Goal: Information Seeking & Learning: Learn about a topic

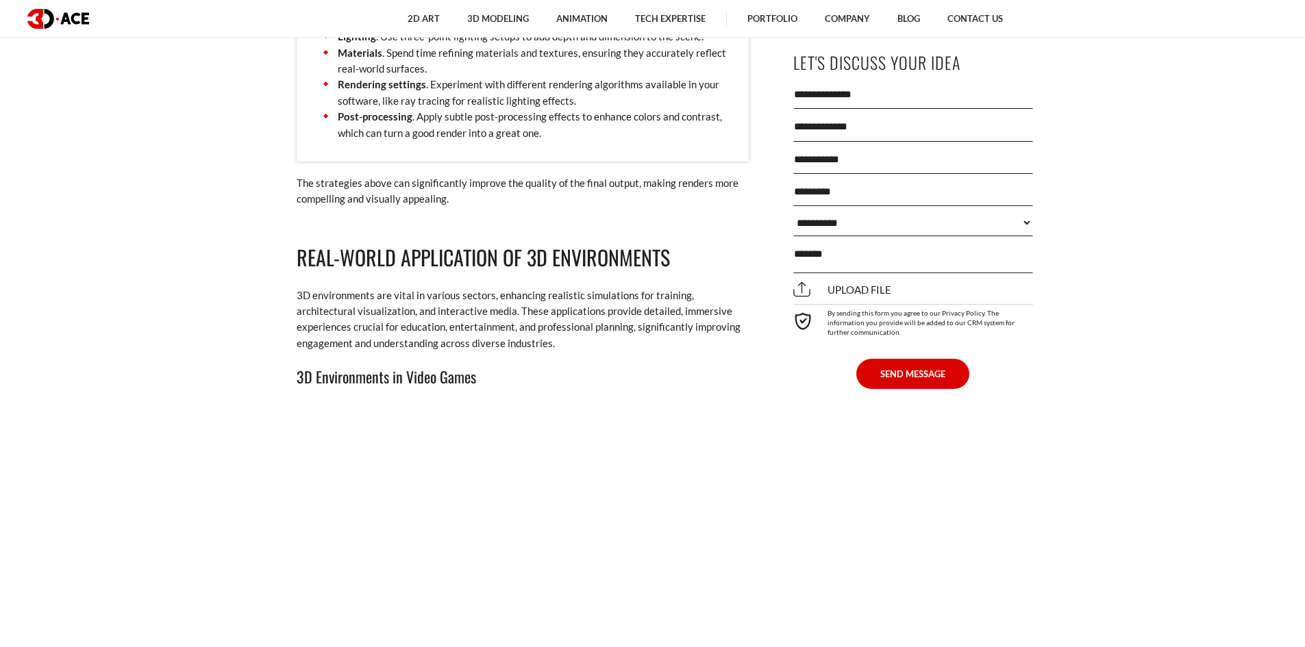
scroll to position [7259, 0]
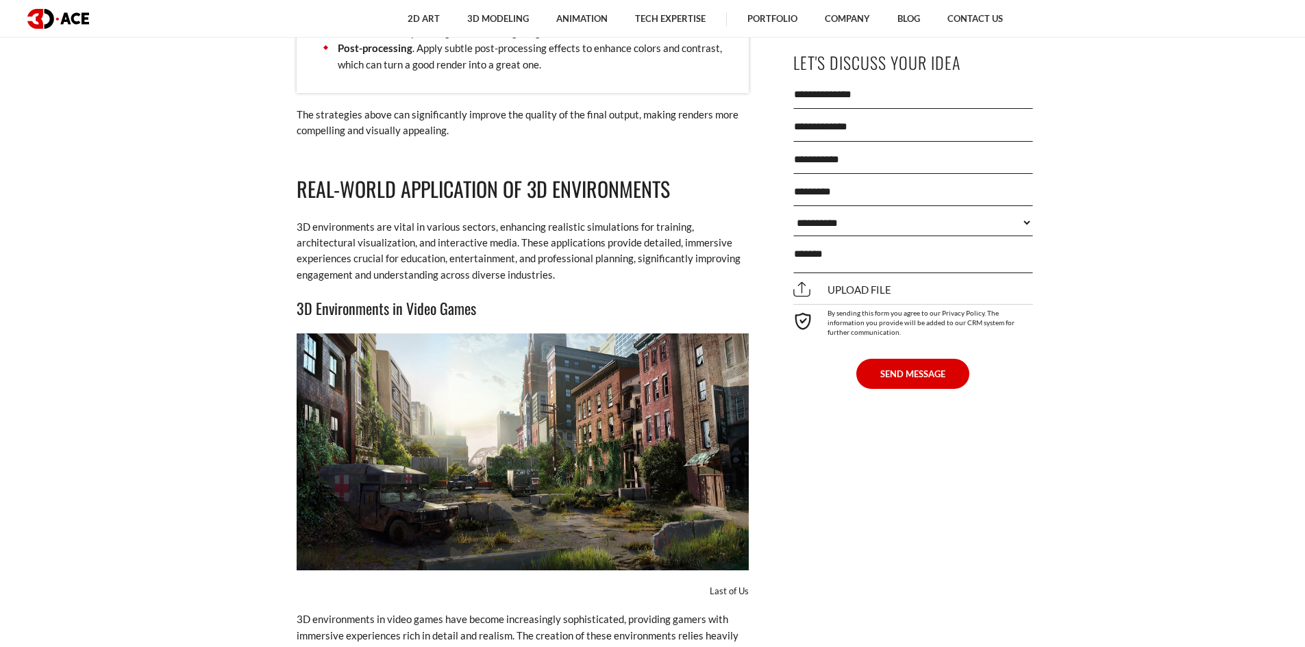
click at [531, 403] on img at bounding box center [523, 452] width 452 height 237
click at [531, 400] on img at bounding box center [523, 452] width 452 height 237
click at [533, 398] on img at bounding box center [523, 452] width 452 height 237
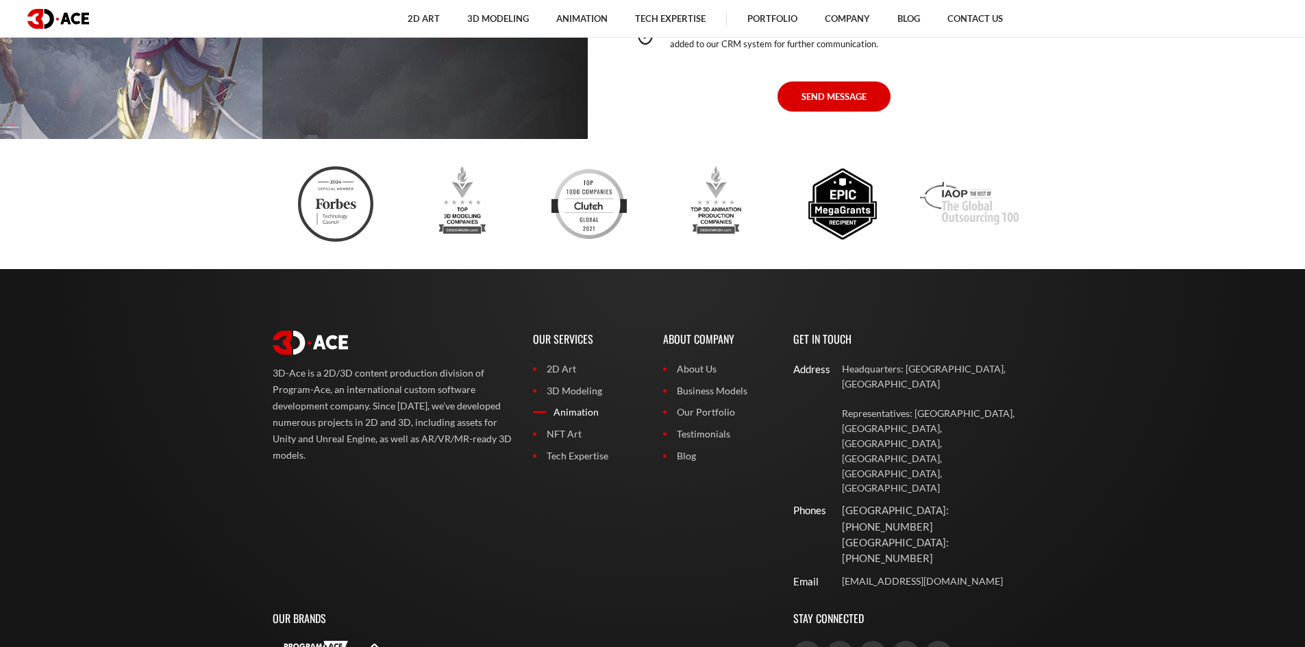
scroll to position [10158, 0]
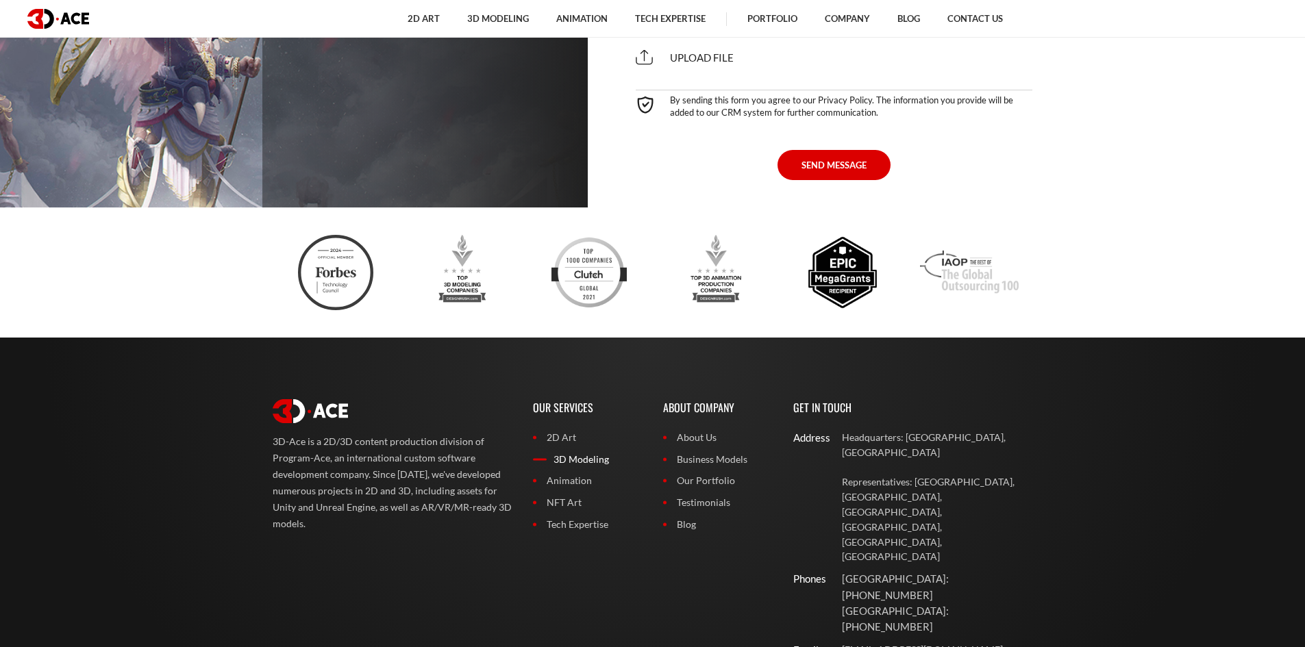
click at [572, 452] on link "3D Modeling" at bounding box center [588, 459] width 110 height 15
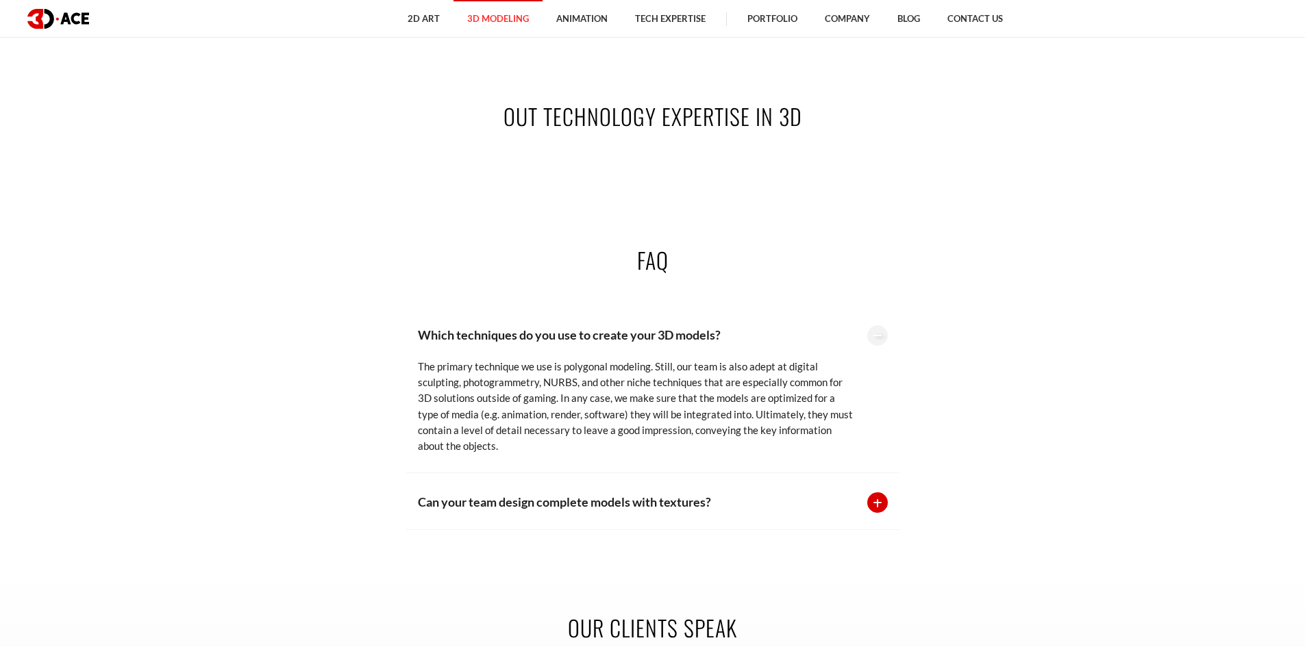
scroll to position [2808, 0]
